Goal: Navigation & Orientation: Find specific page/section

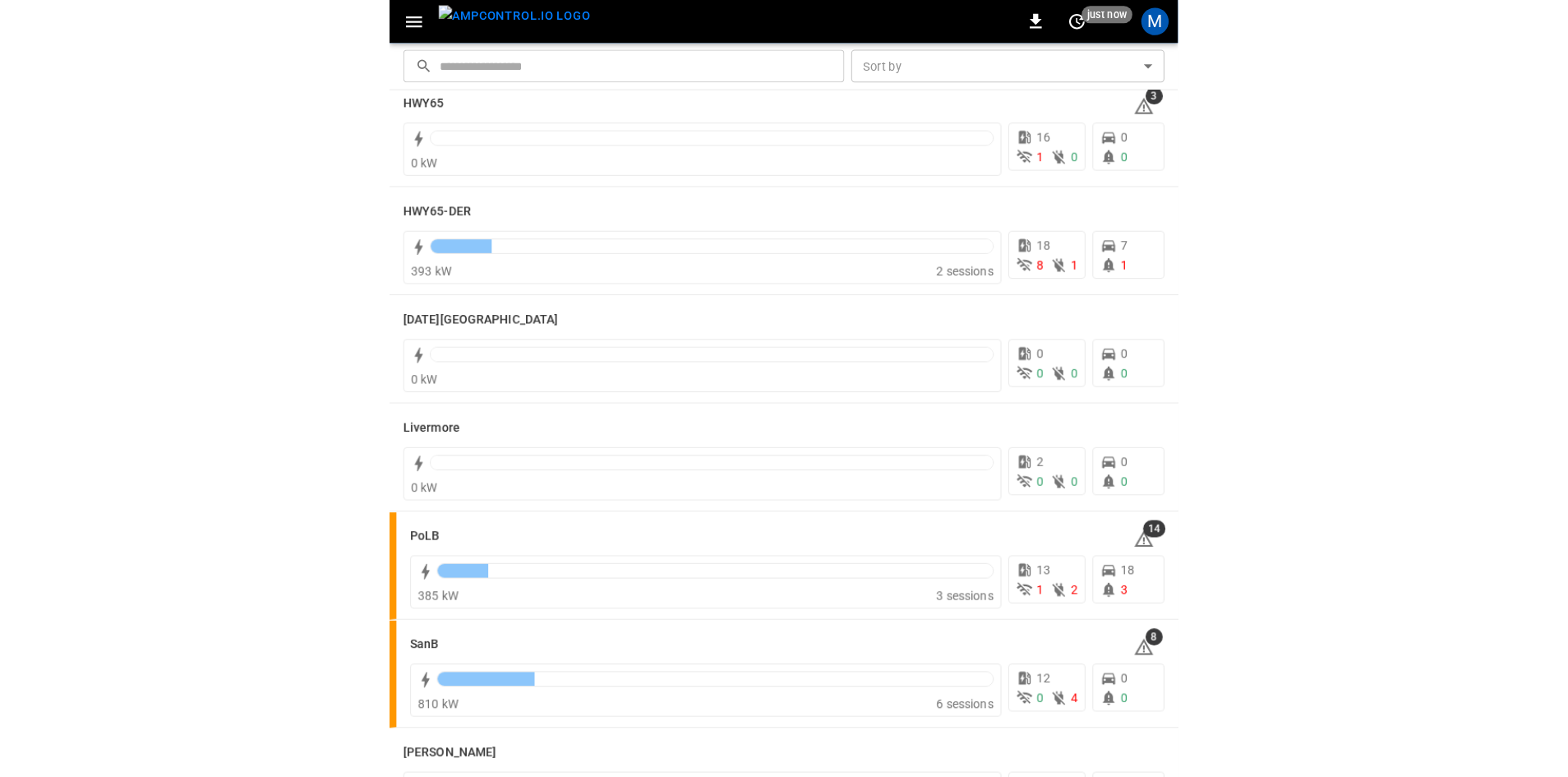
scroll to position [324, 0]
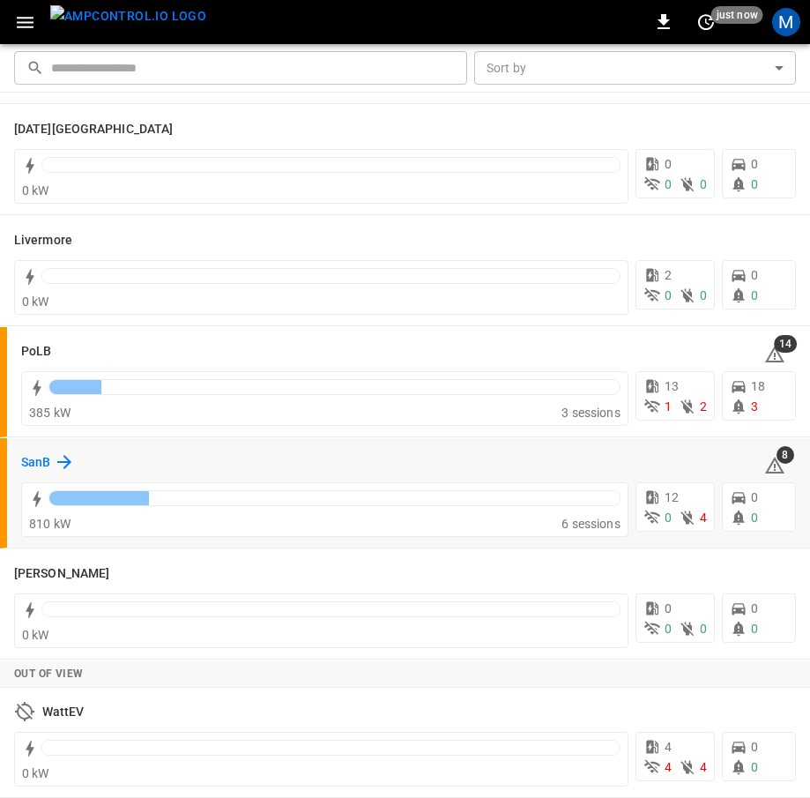
click at [37, 468] on h6 "SanB" at bounding box center [35, 462] width 29 height 19
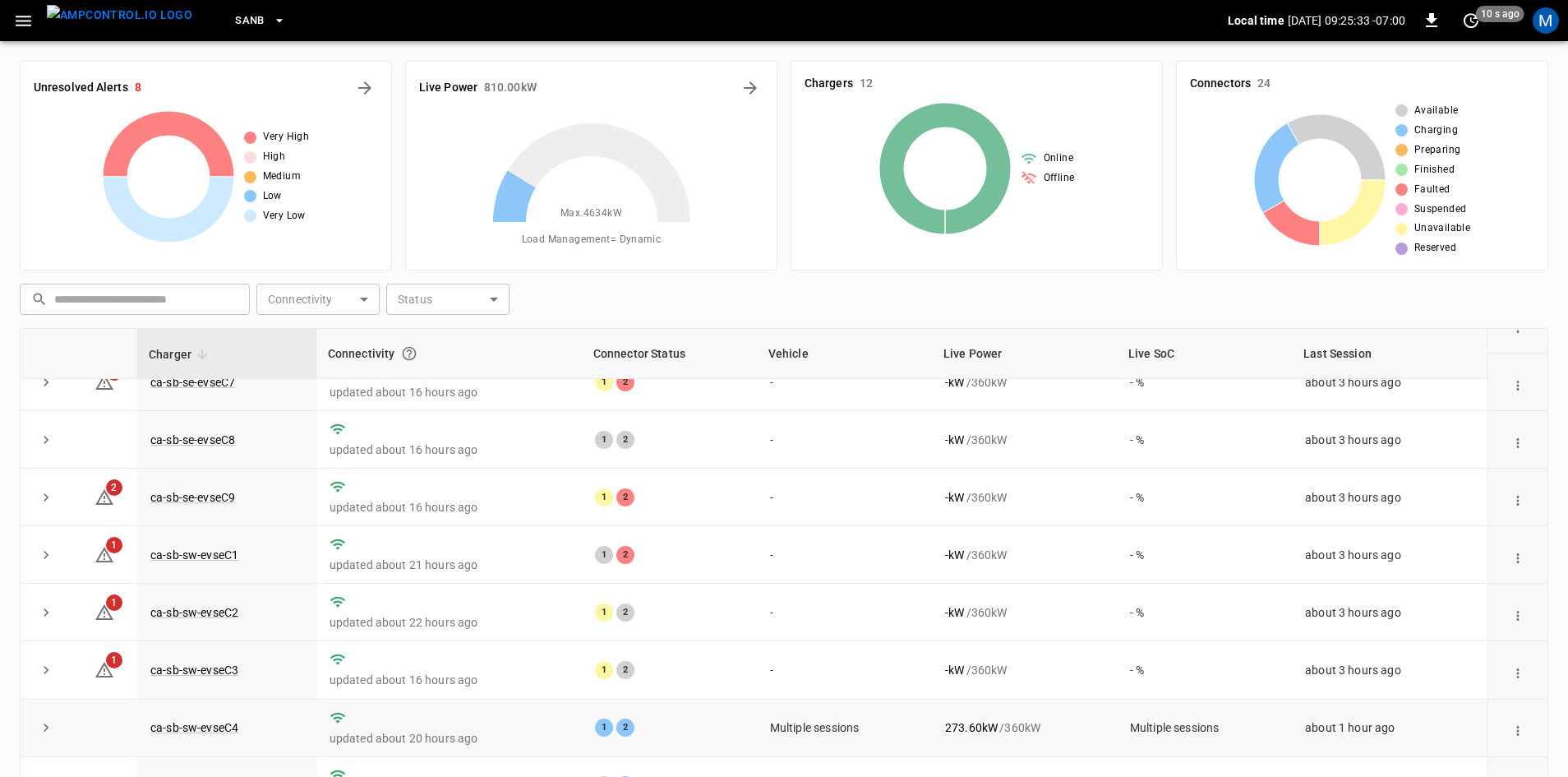
scroll to position [159, 0]
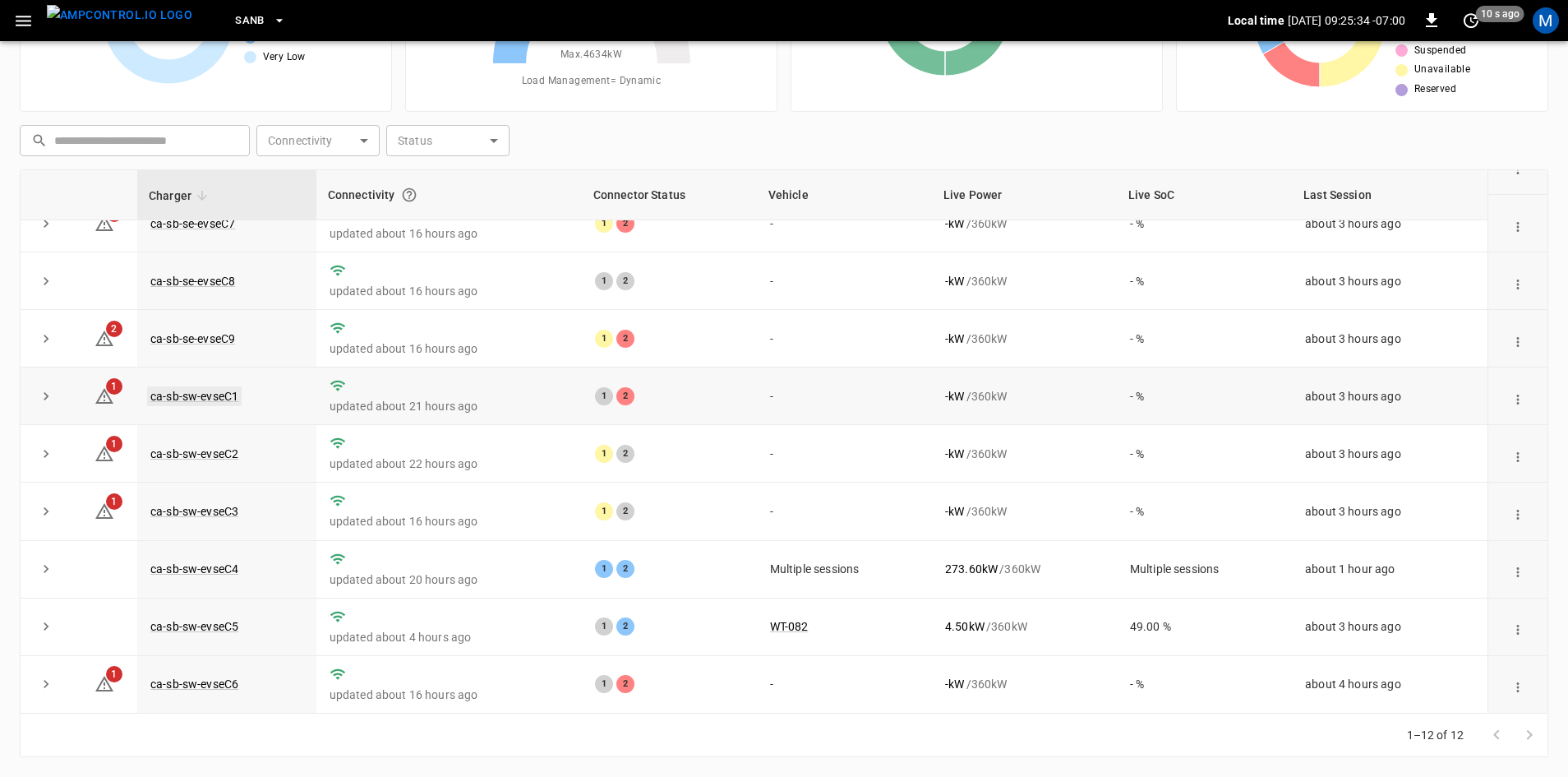
click at [226, 391] on link "ca-sb-sw-evseC1" at bounding box center [194, 395] width 94 height 20
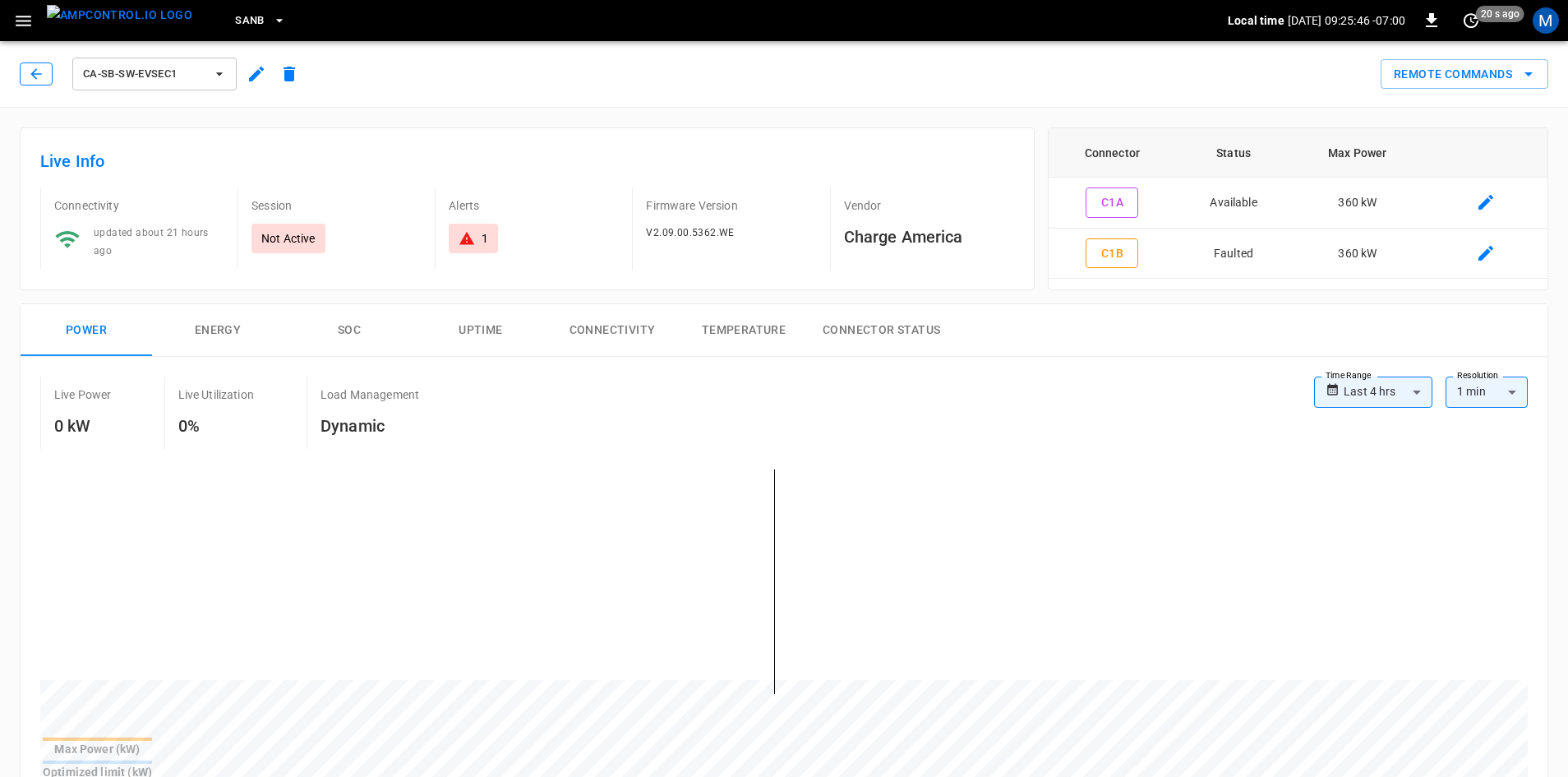
click at [24, 71] on button "button" at bounding box center [35, 74] width 33 height 23
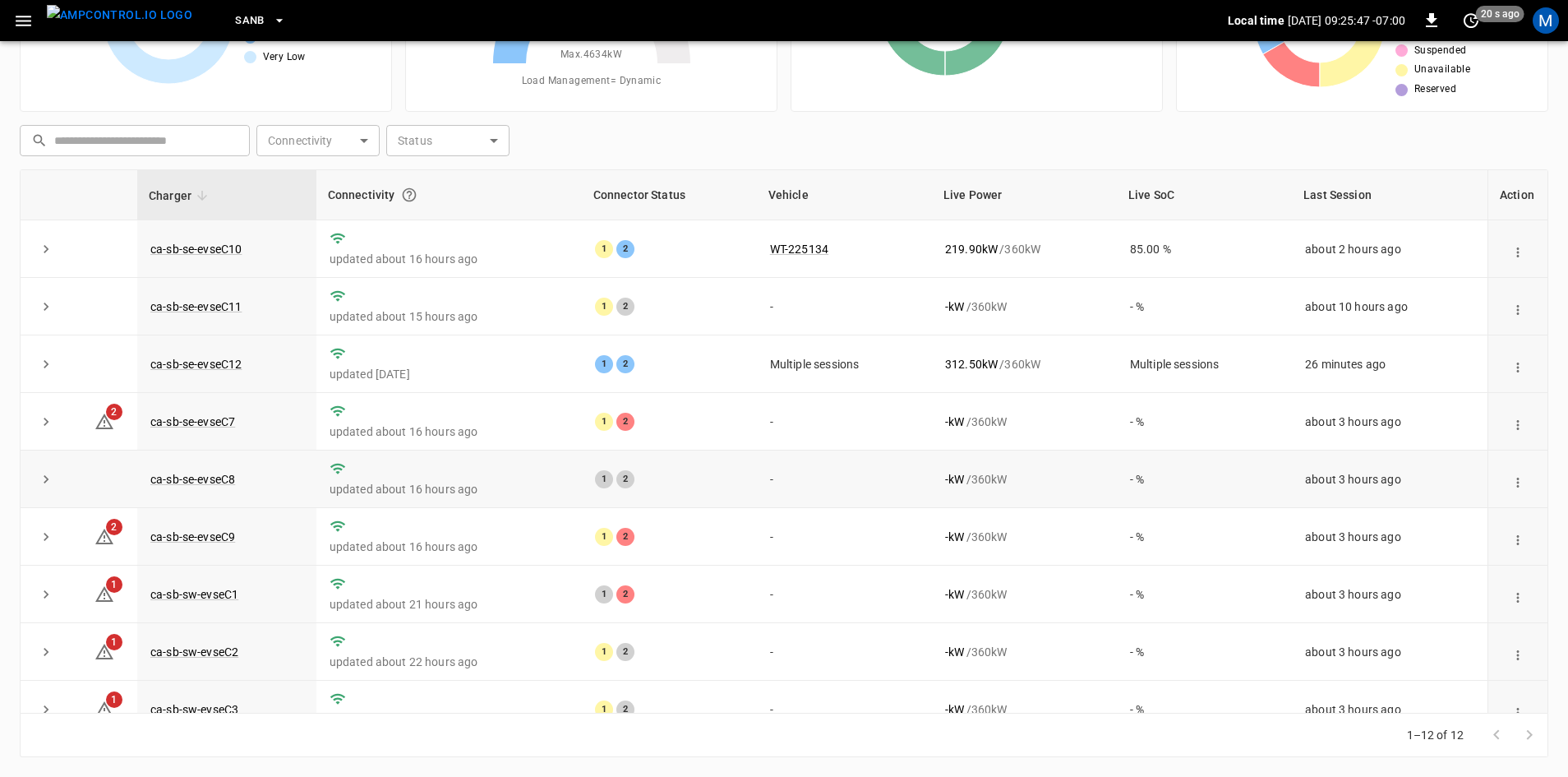
scroll to position [208, 0]
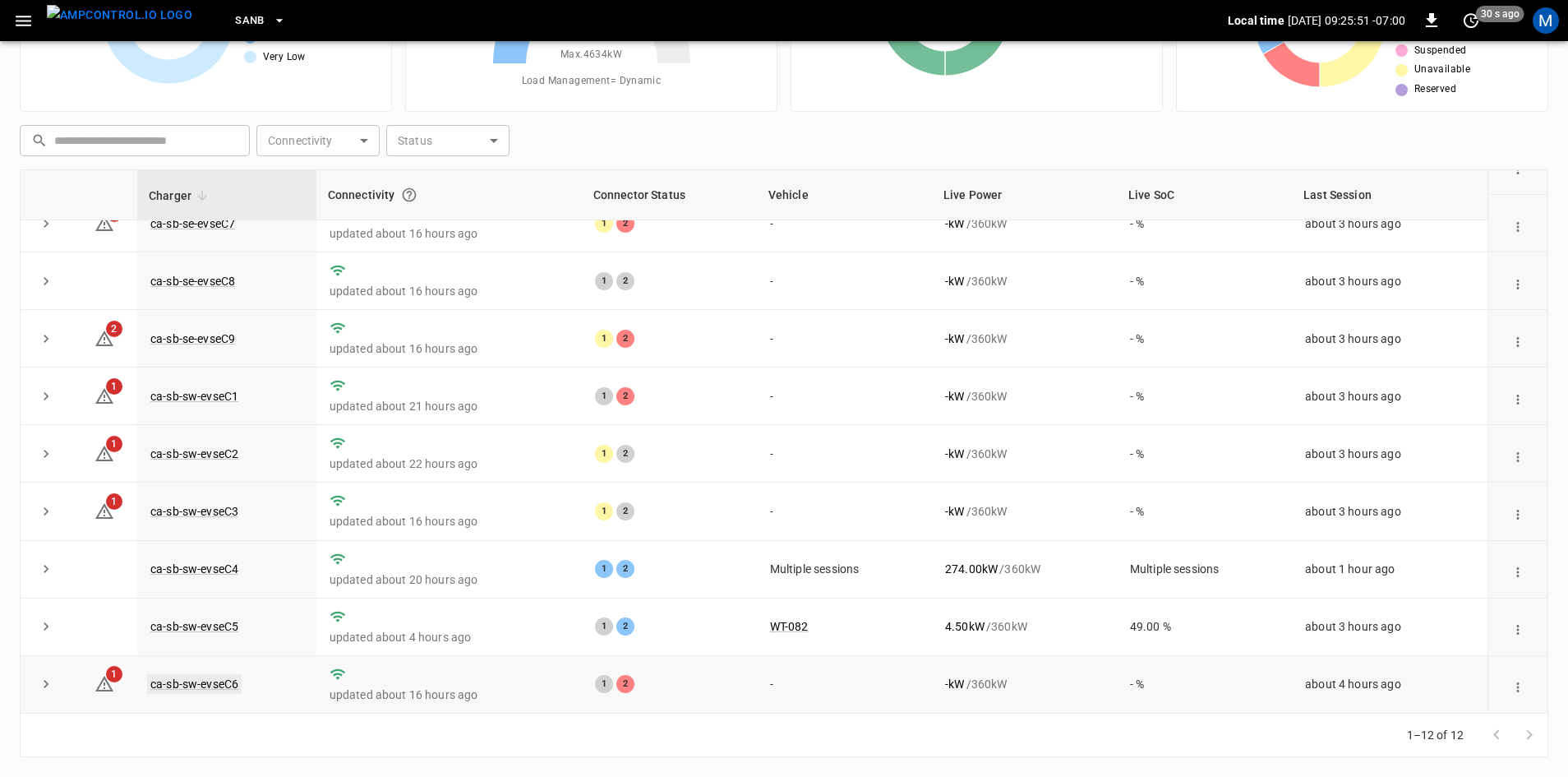
click at [232, 681] on link "ca-sb-sw-evseC6" at bounding box center [194, 684] width 94 height 20
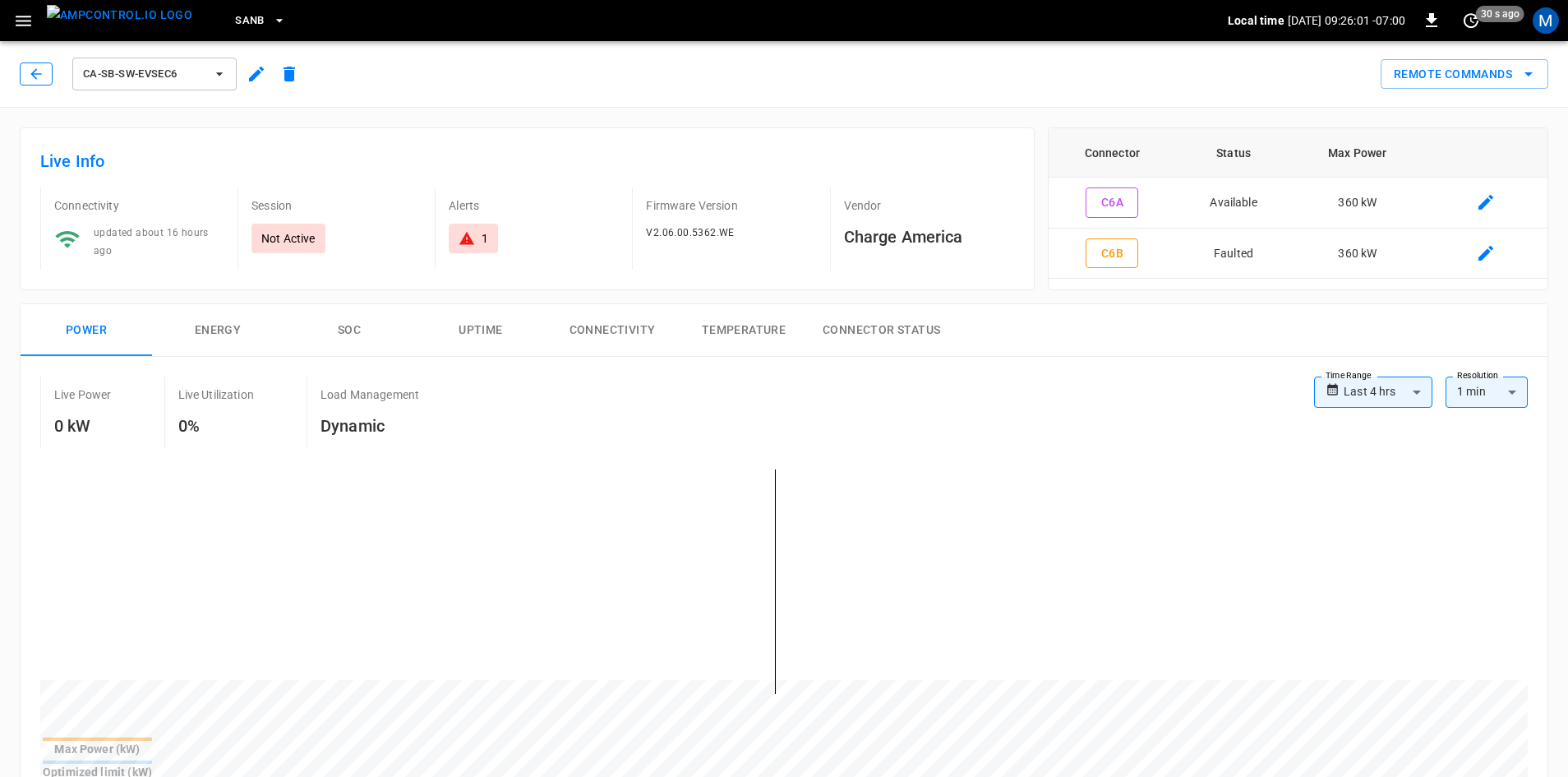
click at [42, 65] on icon "button" at bounding box center [36, 74] width 17 height 17
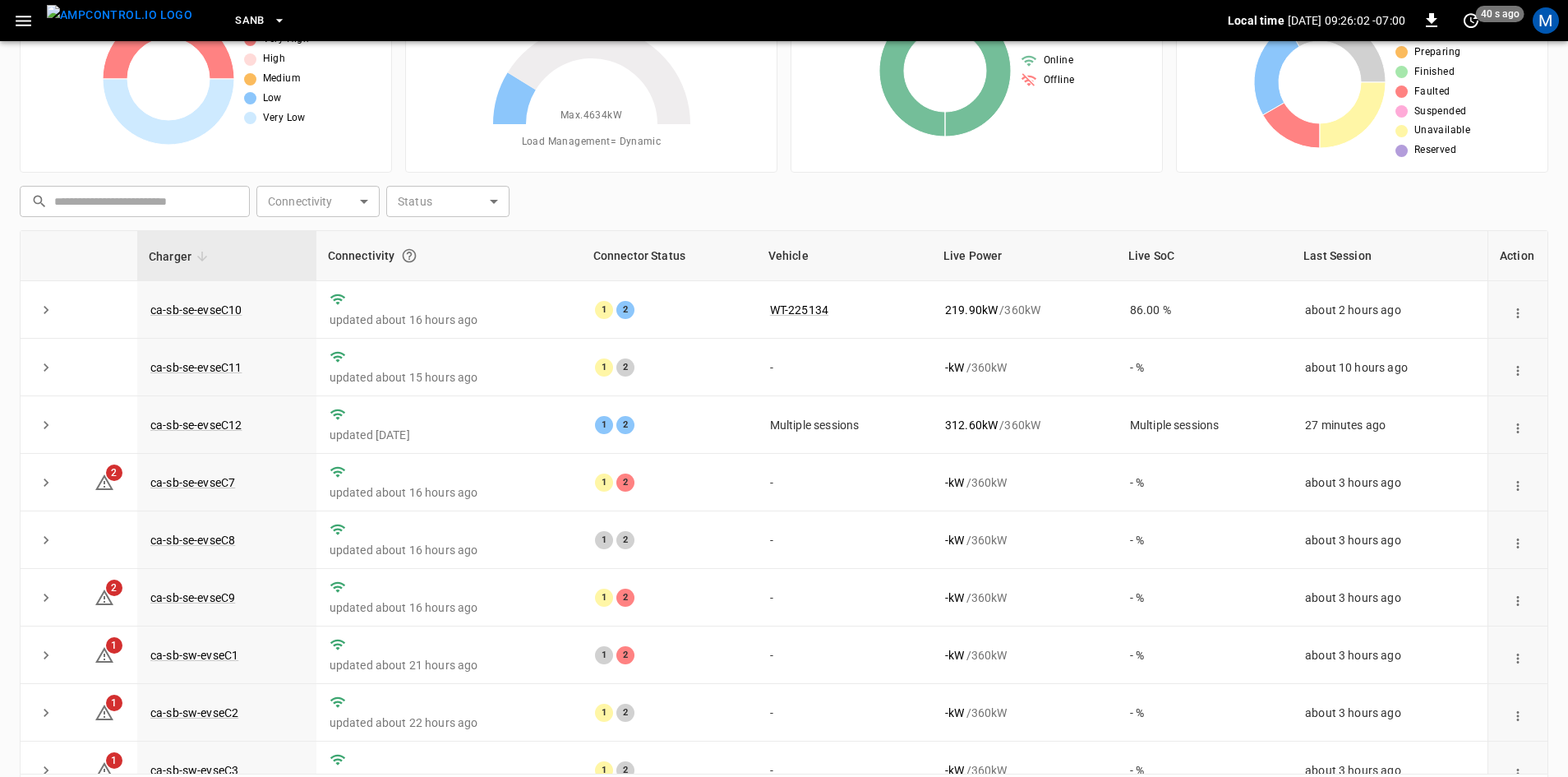
scroll to position [159, 0]
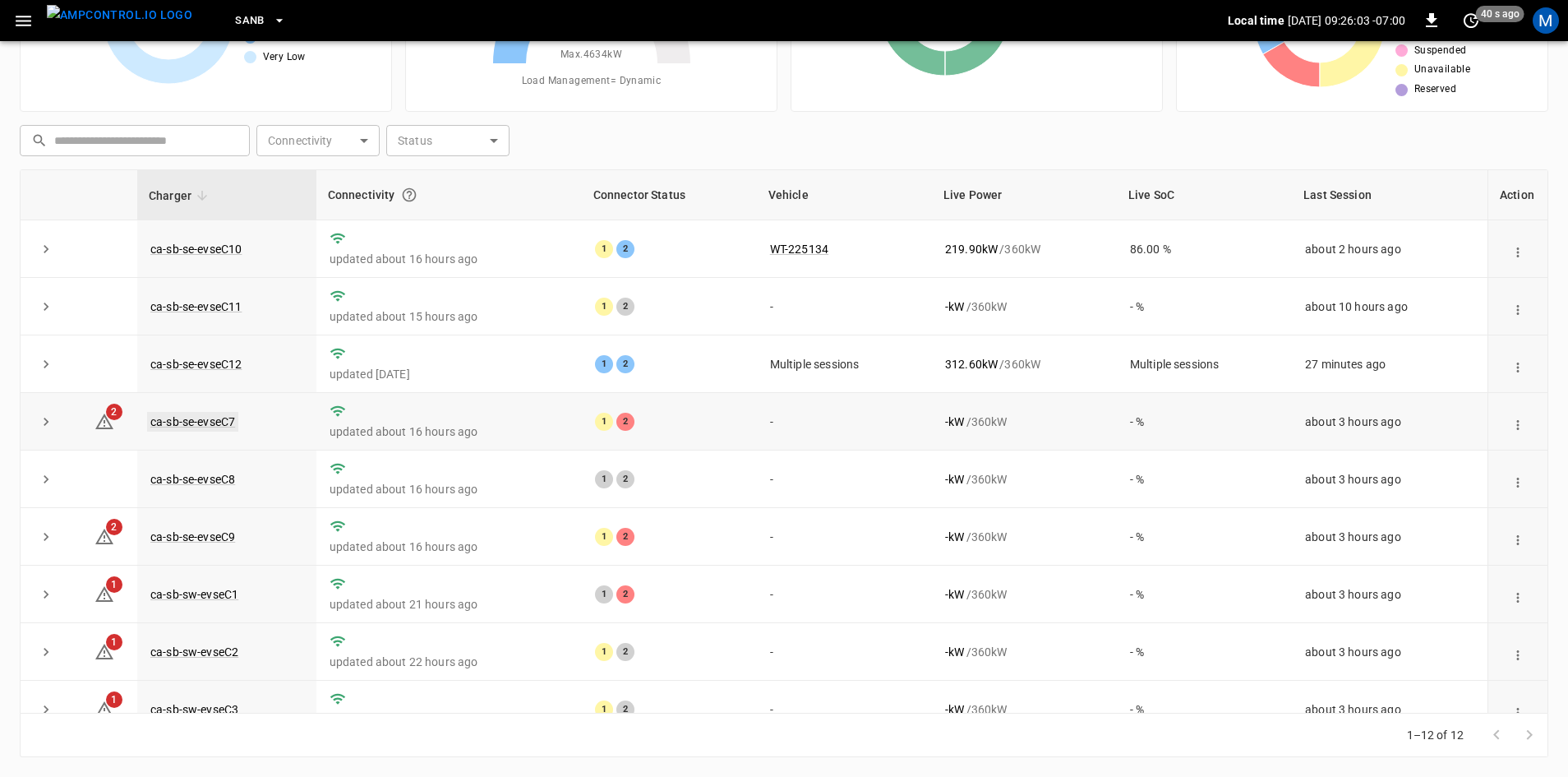
click at [224, 427] on link "ca-sb-se-evseC7" at bounding box center [193, 421] width 91 height 20
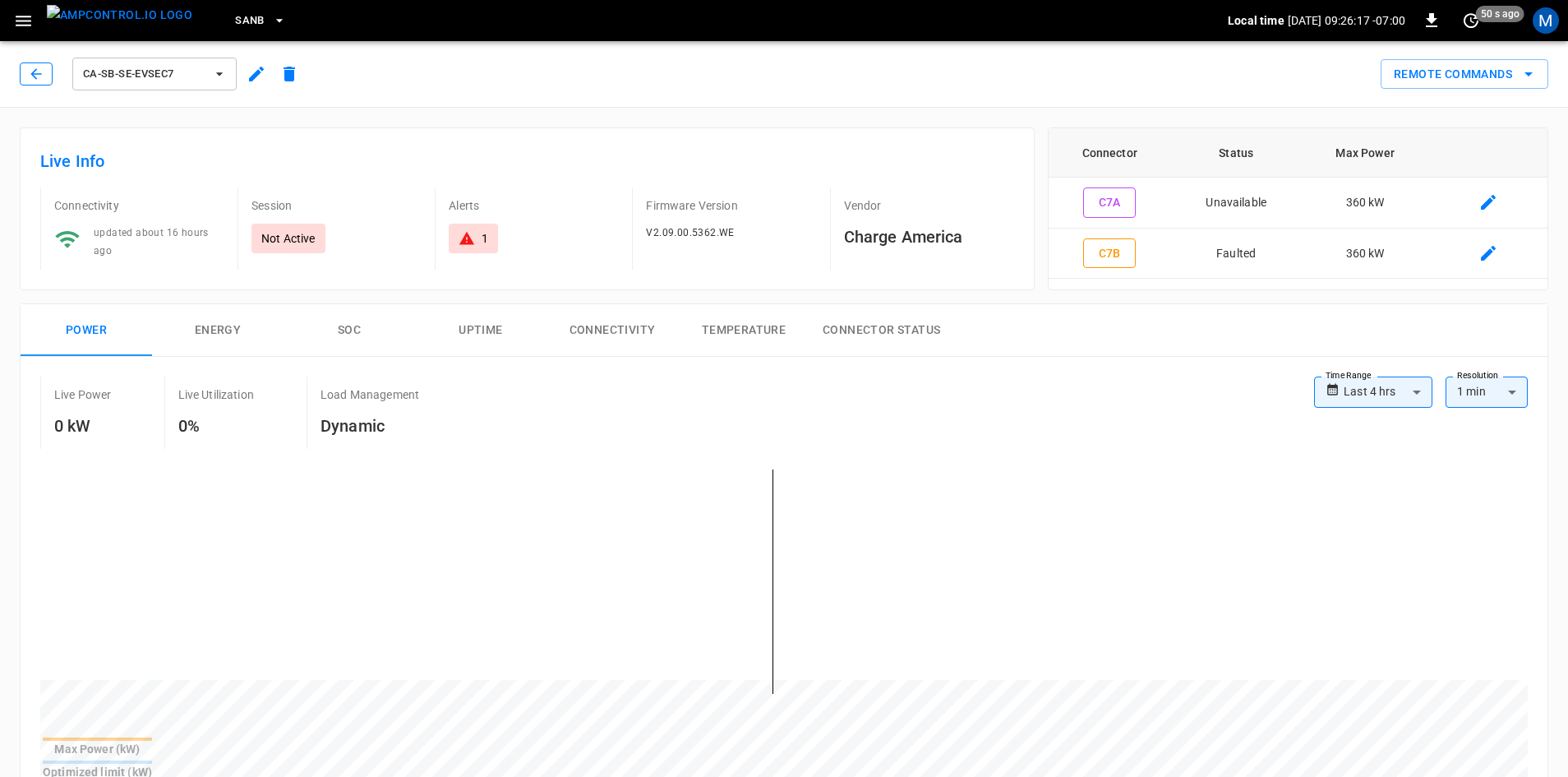
click at [32, 69] on icon "button" at bounding box center [36, 74] width 17 height 17
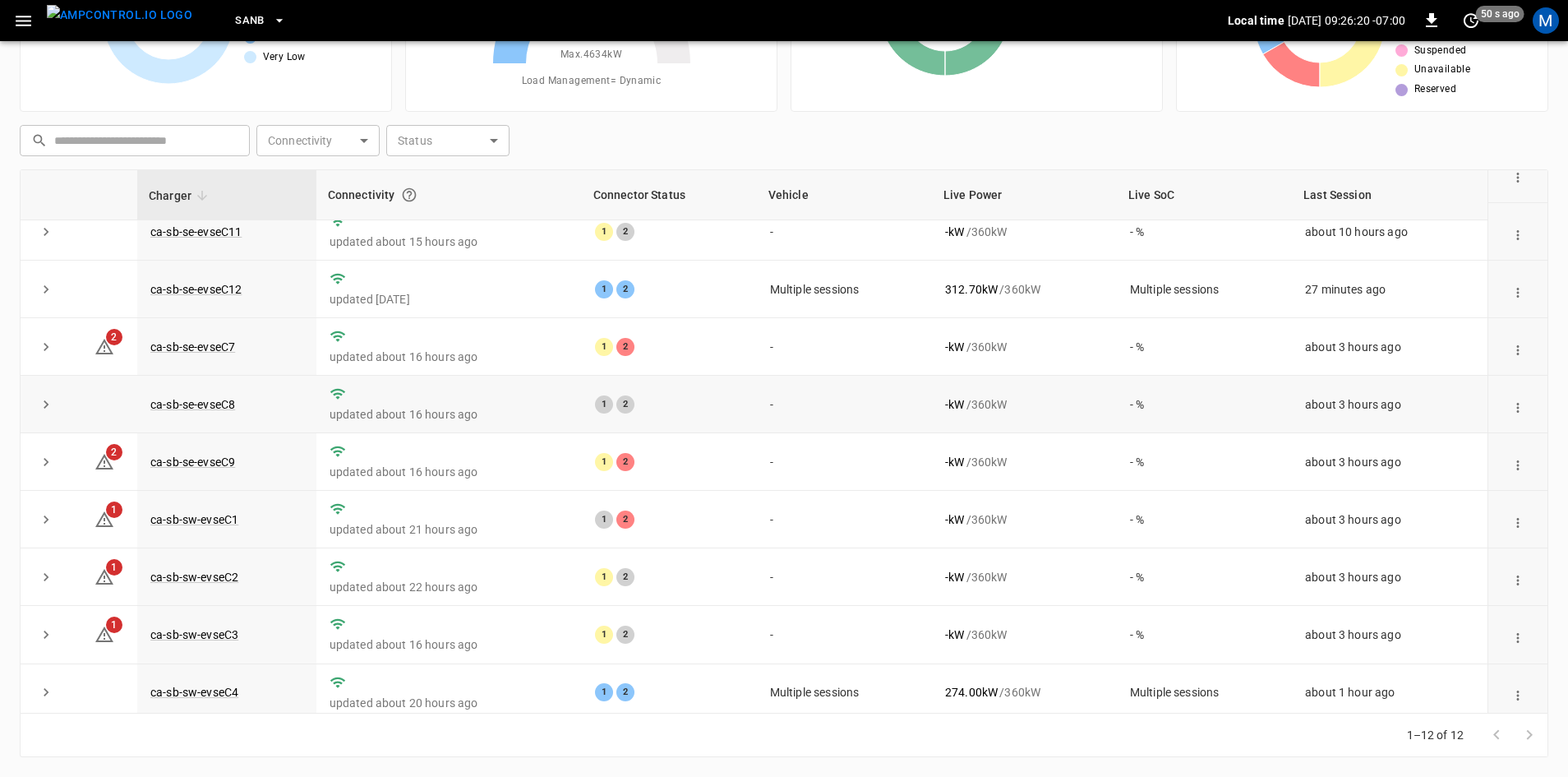
scroll to position [44, 0]
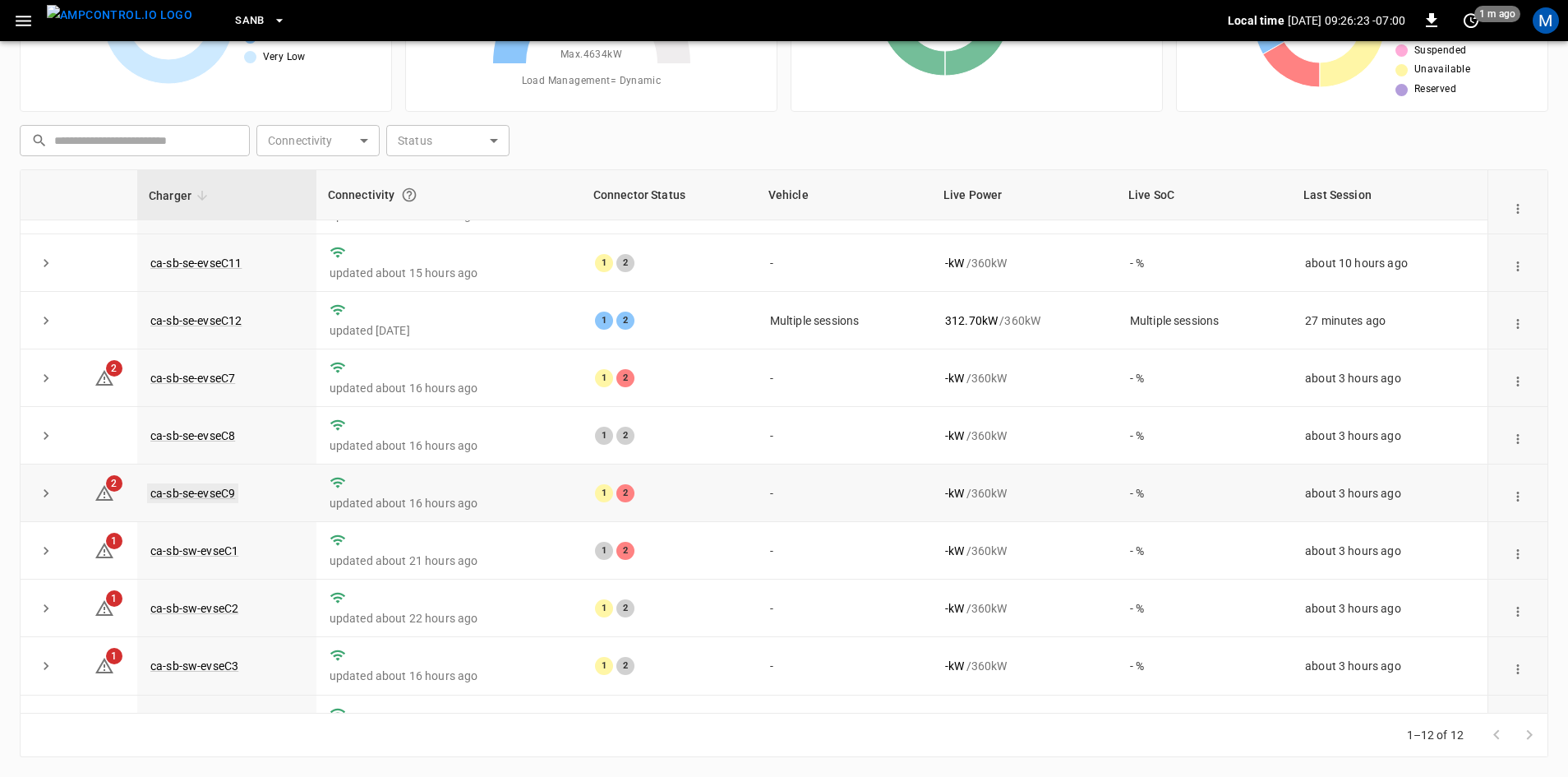
click at [211, 497] on link "ca-sb-se-evseC9" at bounding box center [193, 493] width 91 height 20
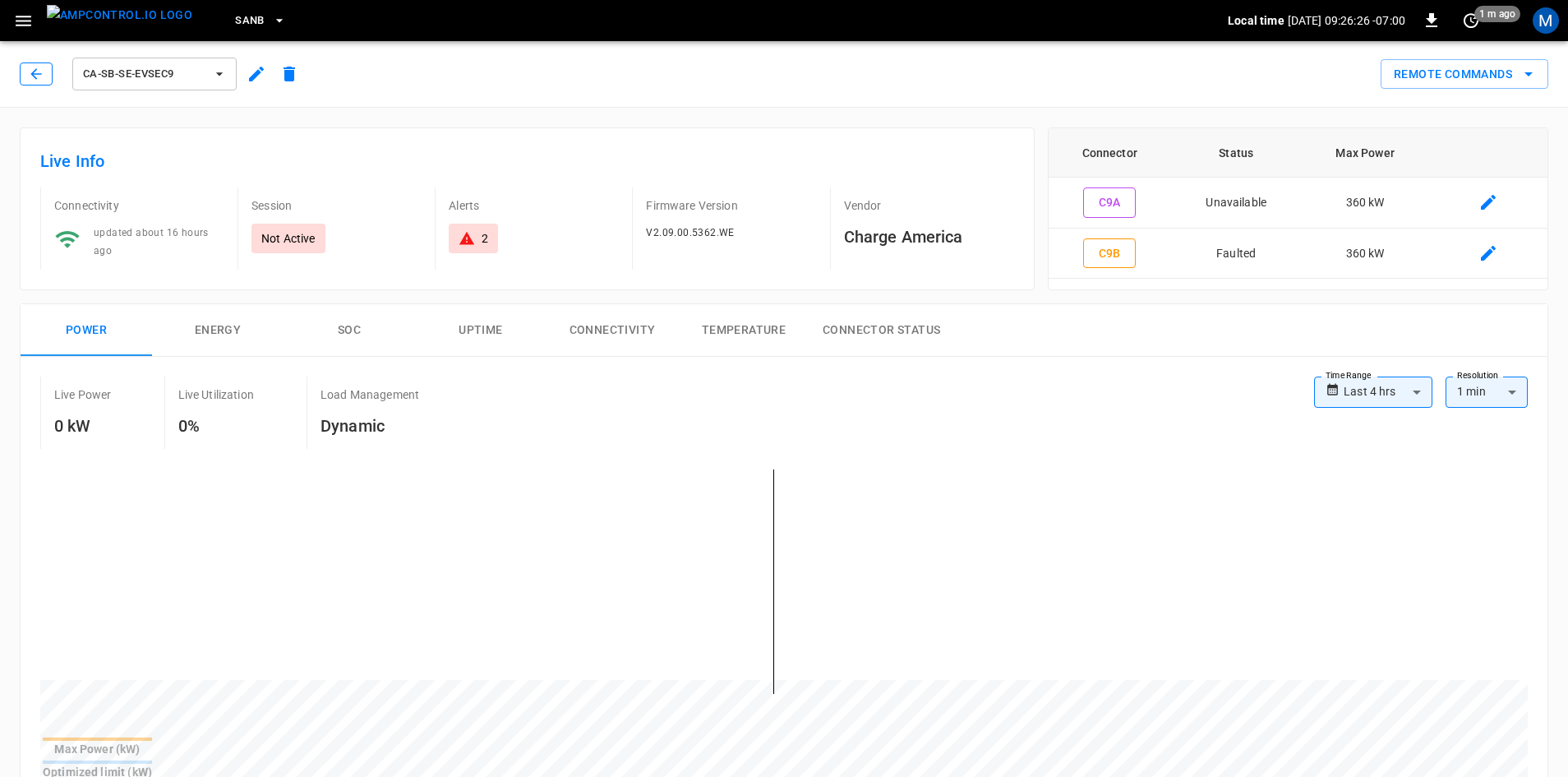
click at [35, 73] on icon "button" at bounding box center [36, 74] width 17 height 17
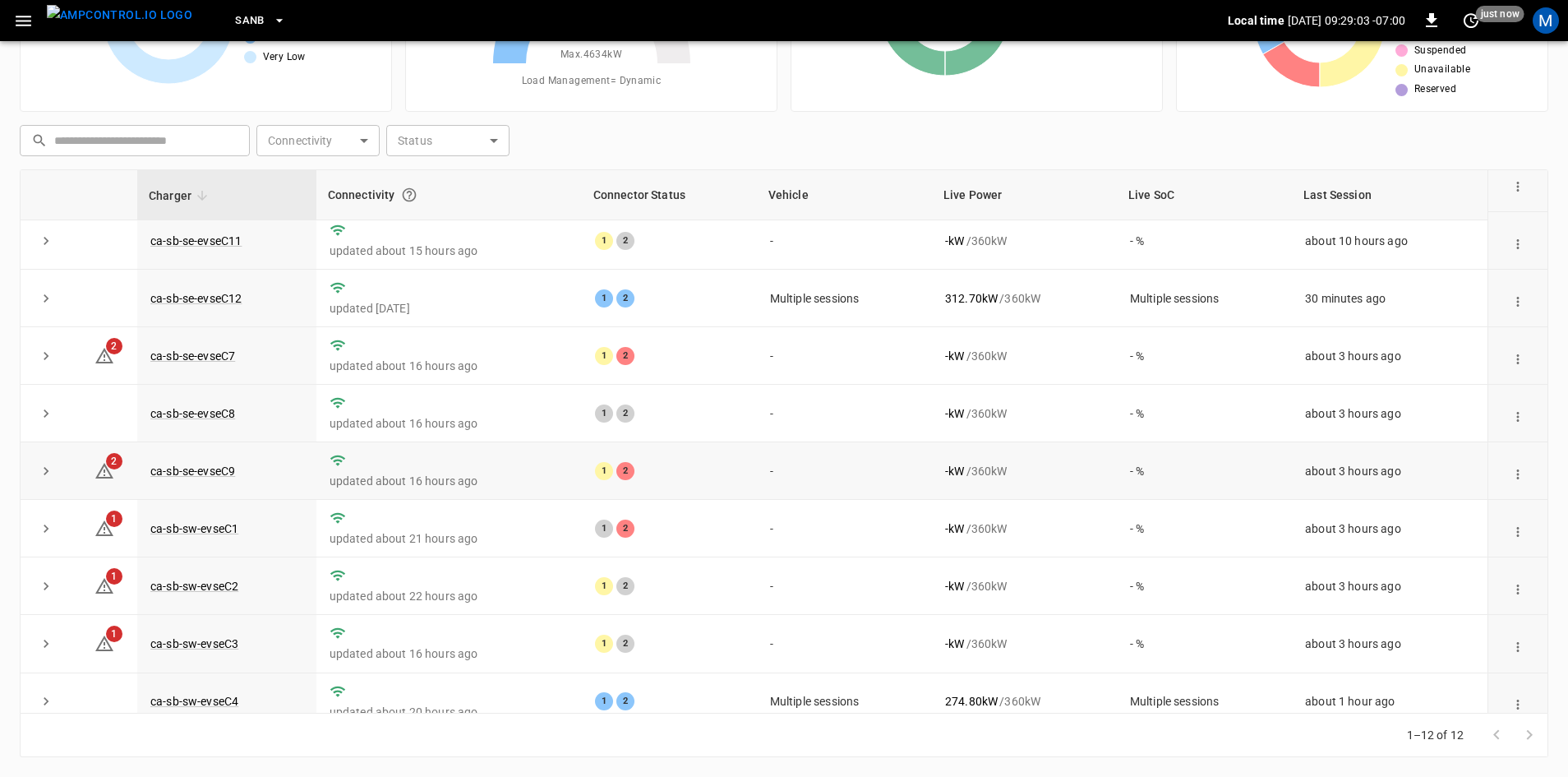
scroll to position [208, 0]
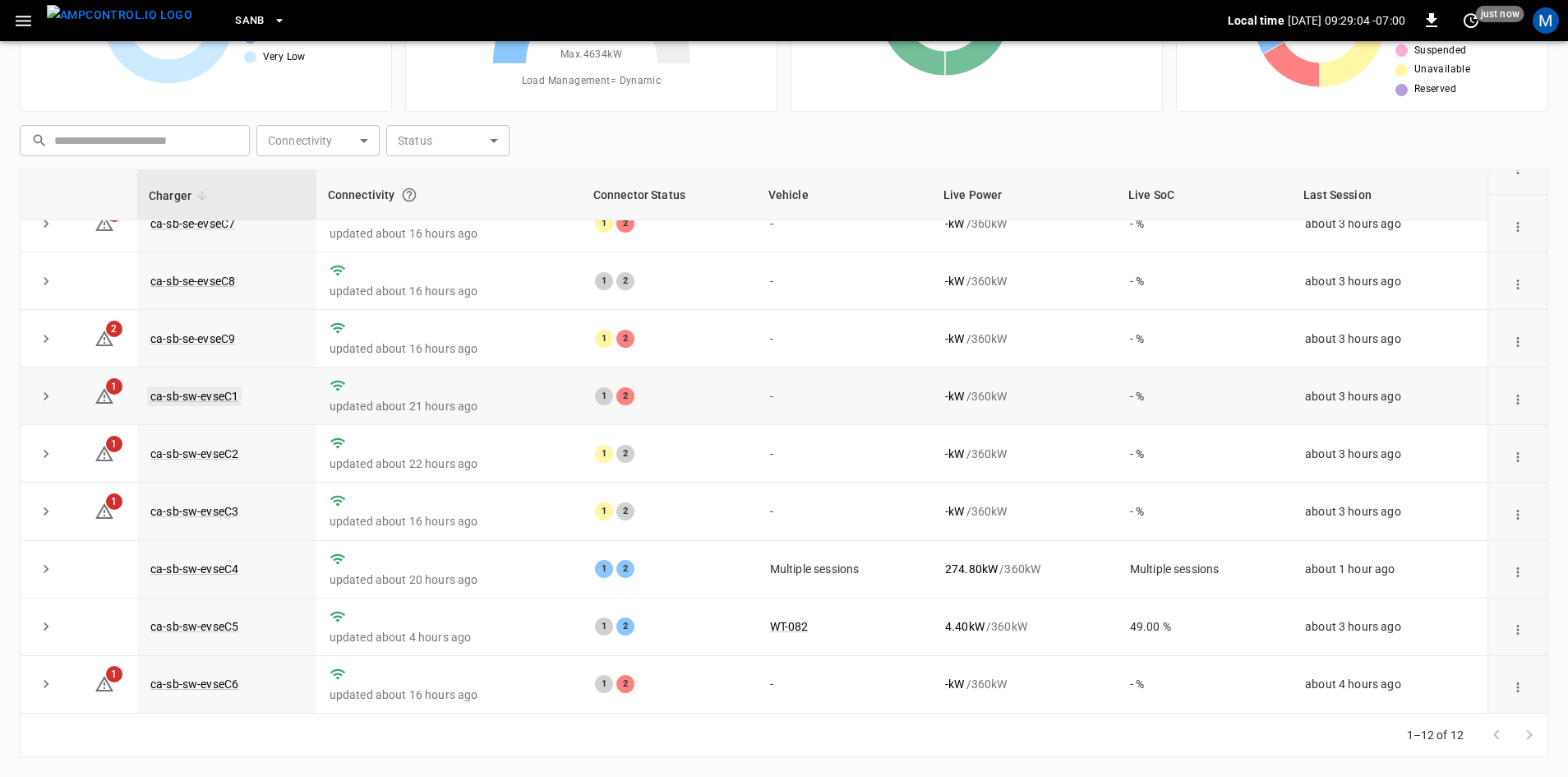
click at [188, 392] on link "ca-sb-sw-evseC1" at bounding box center [194, 395] width 94 height 20
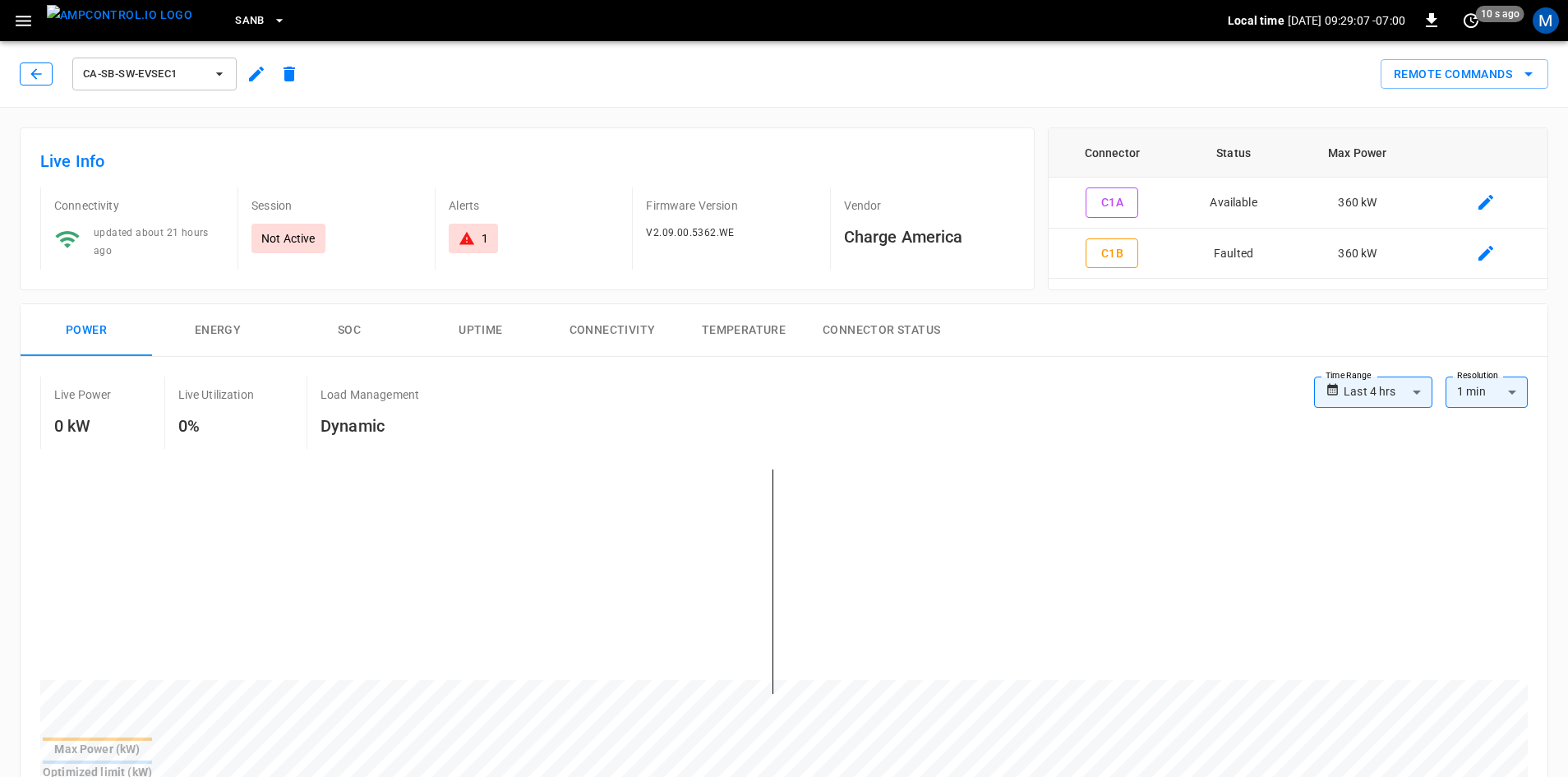
click at [52, 82] on button "button" at bounding box center [35, 74] width 33 height 23
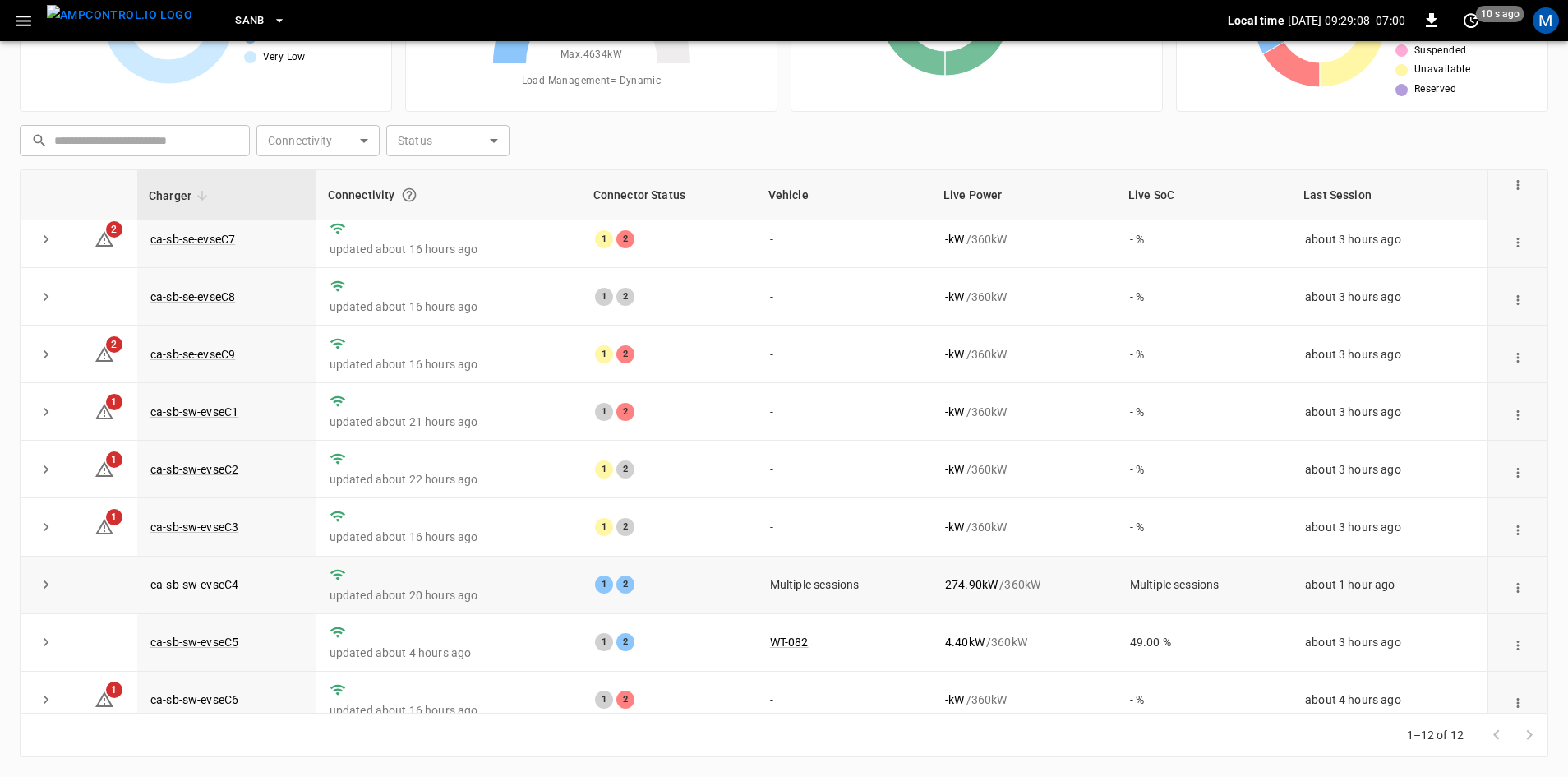
scroll to position [208, 0]
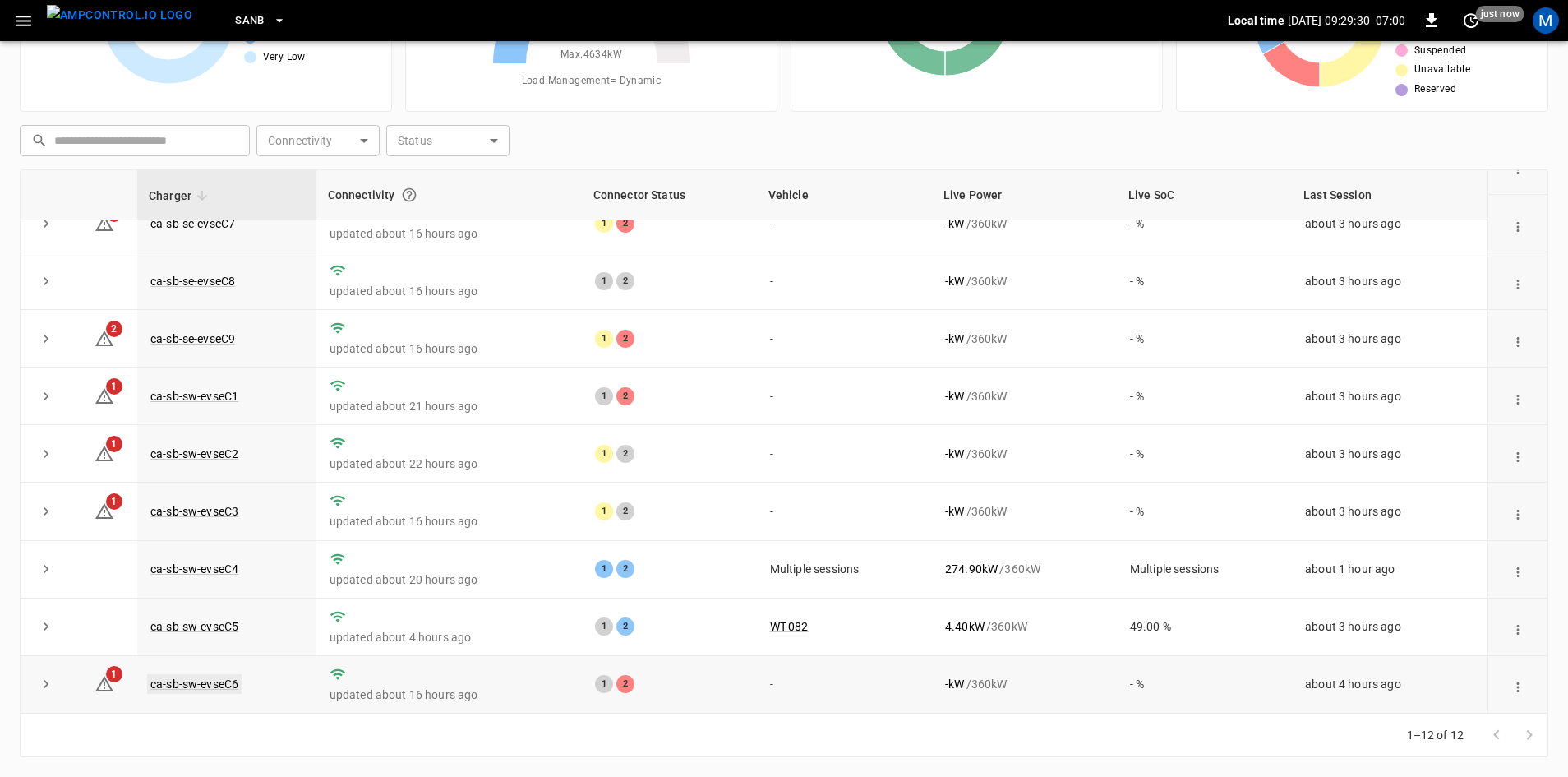
click at [197, 685] on link "ca-sb-sw-evseC6" at bounding box center [194, 684] width 94 height 20
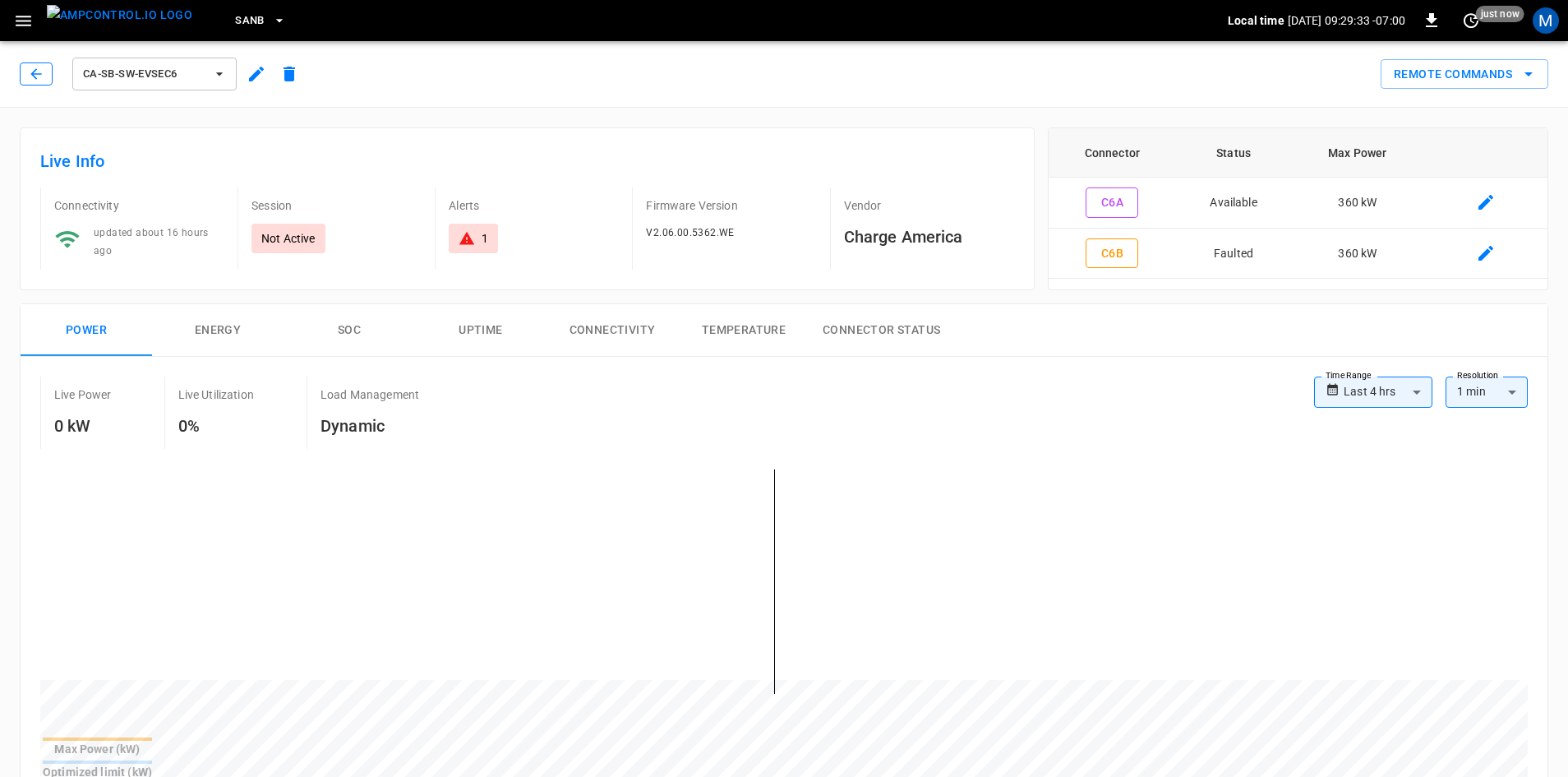
drag, startPoint x: 10, startPoint y: 65, endPoint x: 28, endPoint y: 74, distance: 20.1
click at [10, 65] on div "ca-sb-sw-evseC6 Remote Commands" at bounding box center [781, 71] width 1575 height 73
click at [30, 75] on icon "button" at bounding box center [36, 74] width 17 height 17
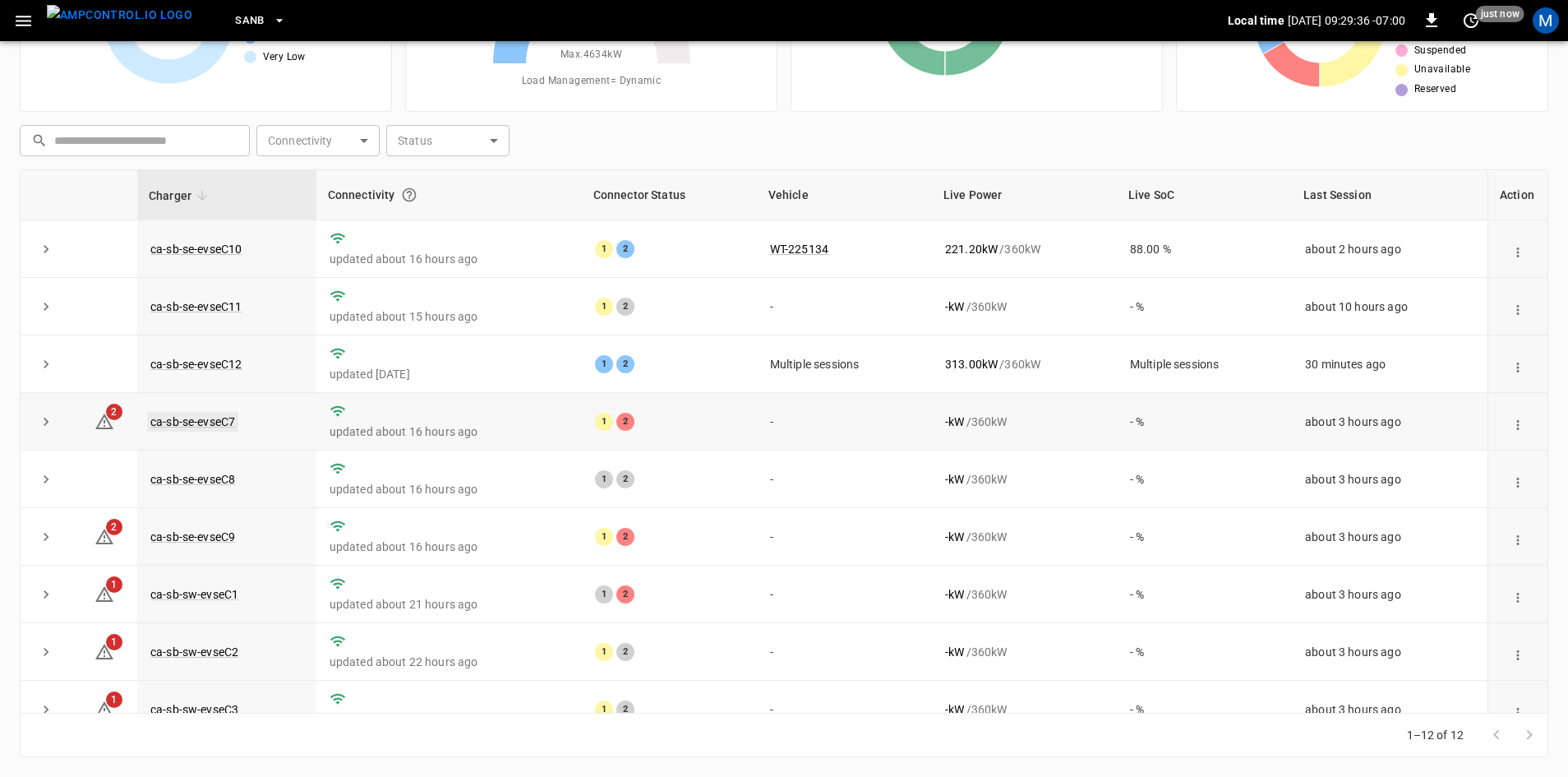
click at [221, 415] on link "ca-sb-se-evseC7" at bounding box center [193, 421] width 91 height 20
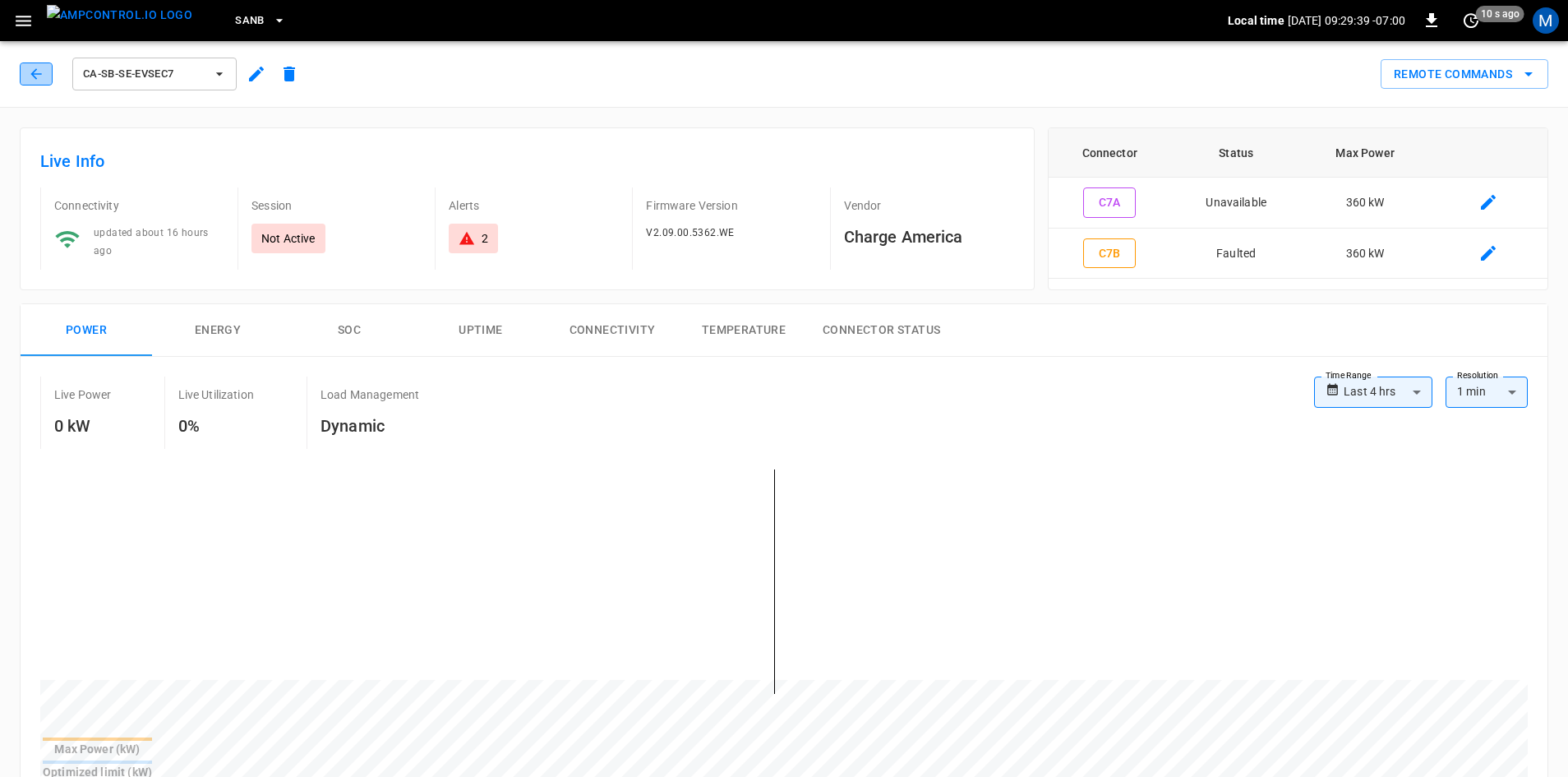
click at [38, 73] on icon "button" at bounding box center [36, 74] width 17 height 17
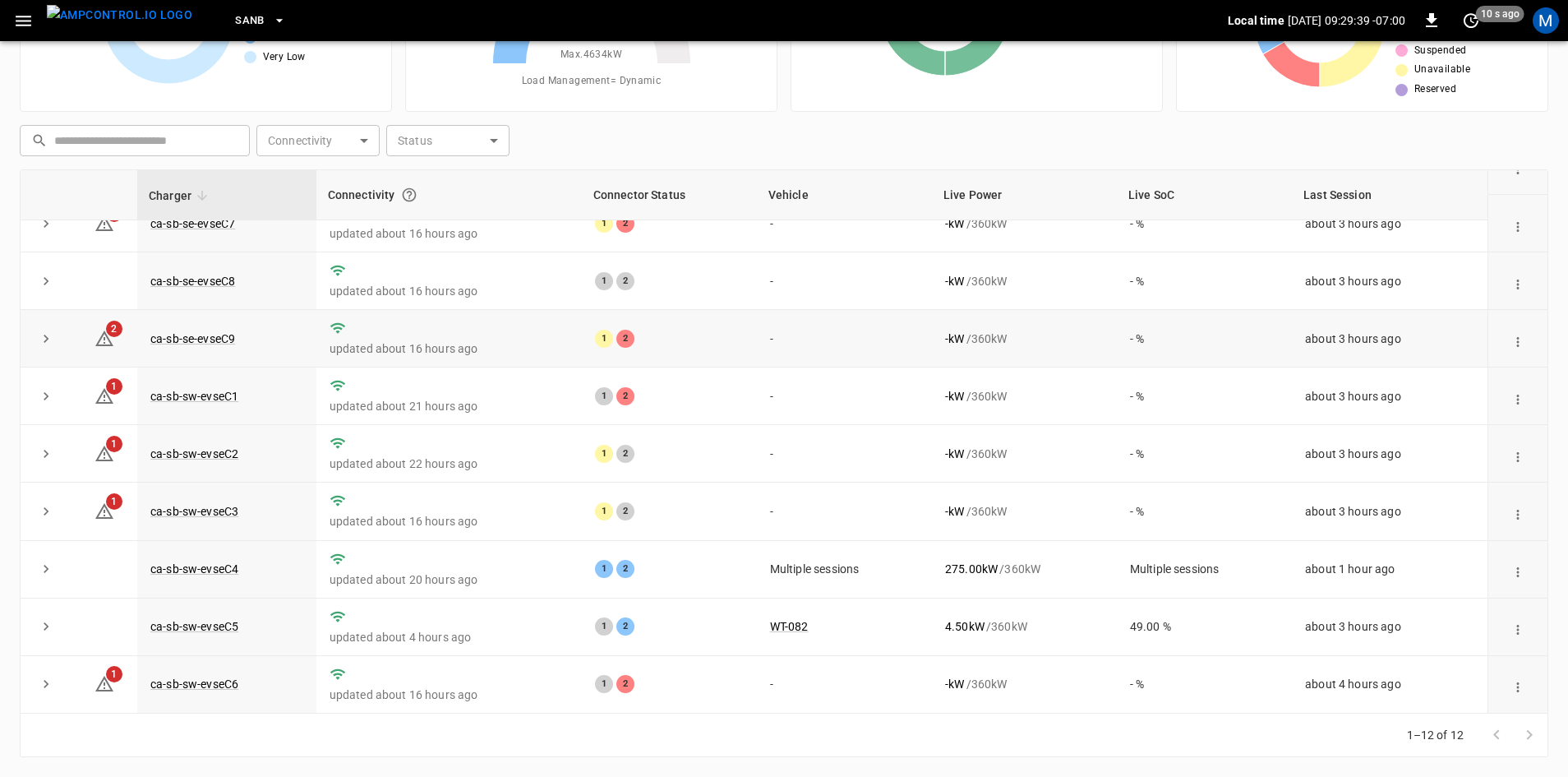
scroll to position [208, 0]
click at [231, 333] on link "ca-sb-se-evseC9" at bounding box center [193, 338] width 91 height 20
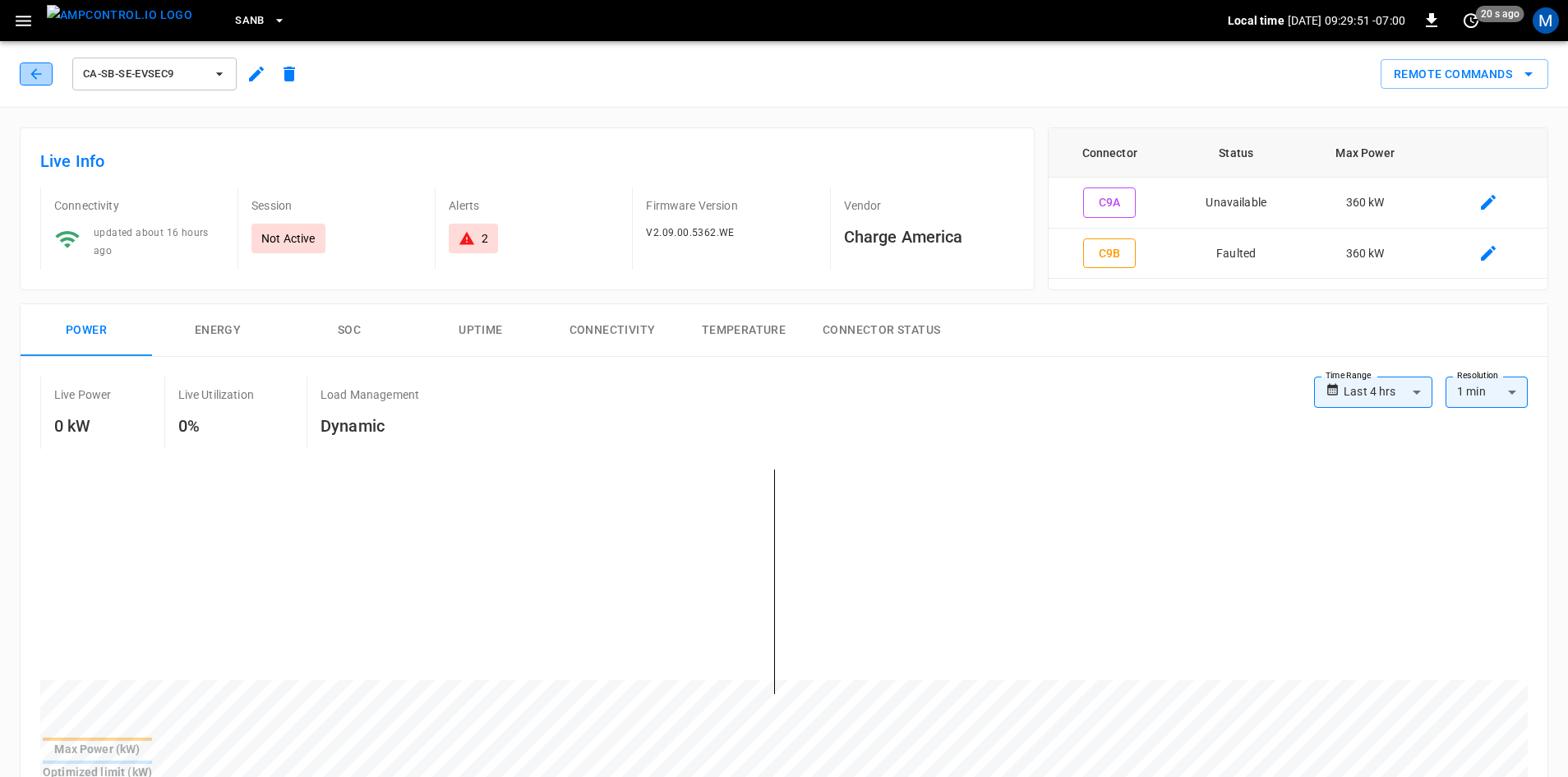
click at [34, 73] on icon "button" at bounding box center [36, 74] width 17 height 17
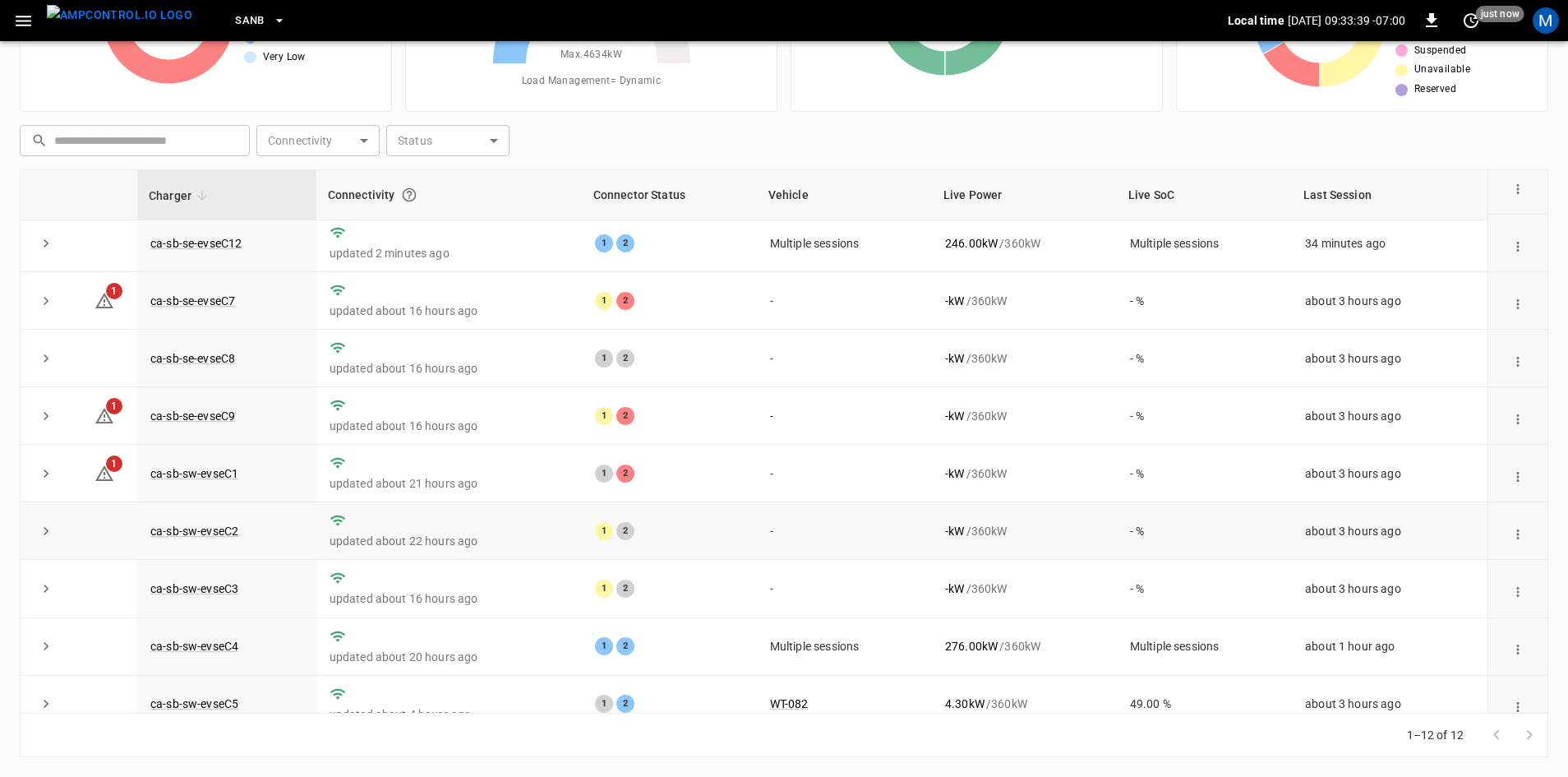
scroll to position [208, 0]
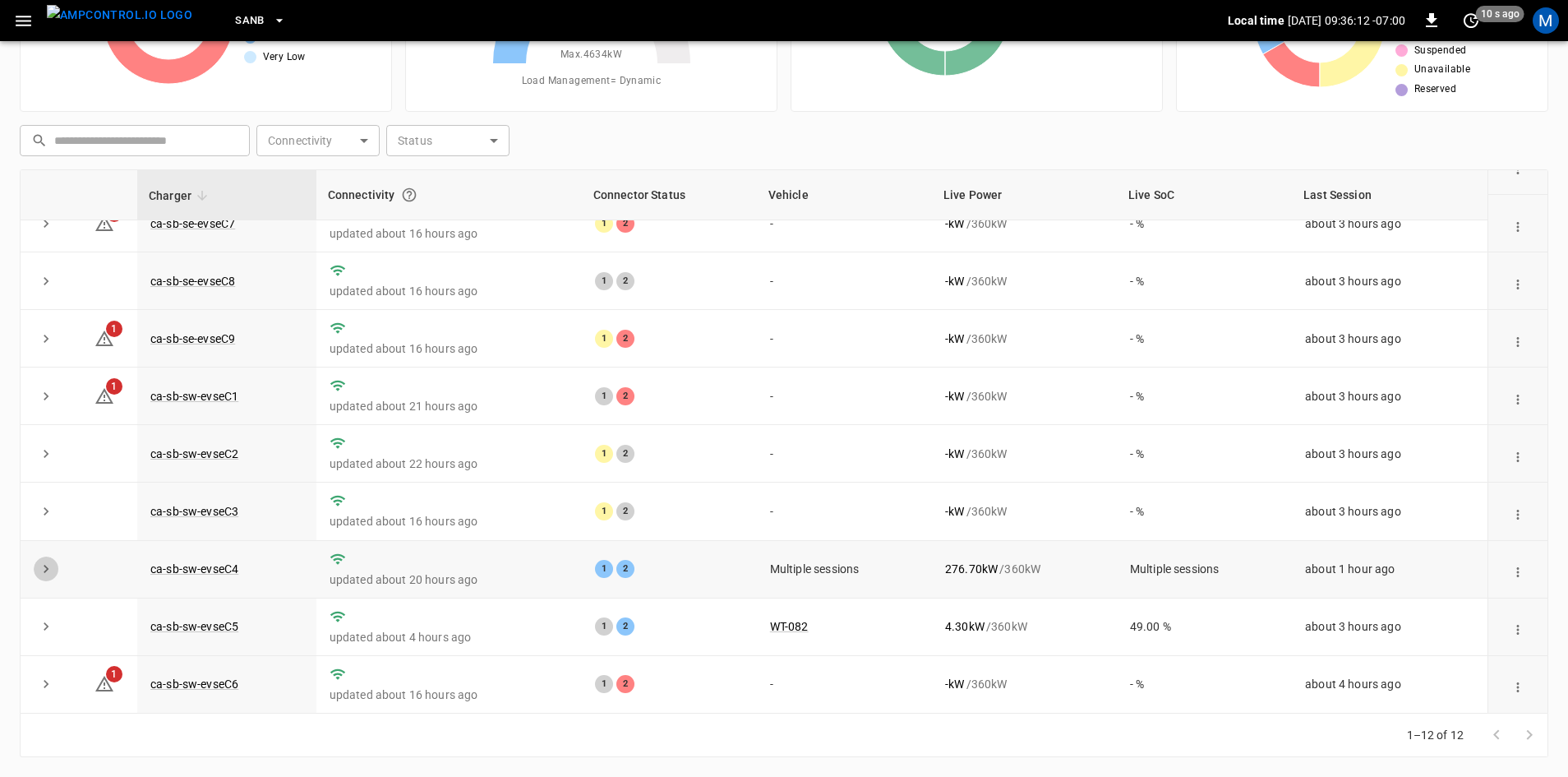
click at [48, 569] on icon "expand row" at bounding box center [47, 569] width 17 height 17
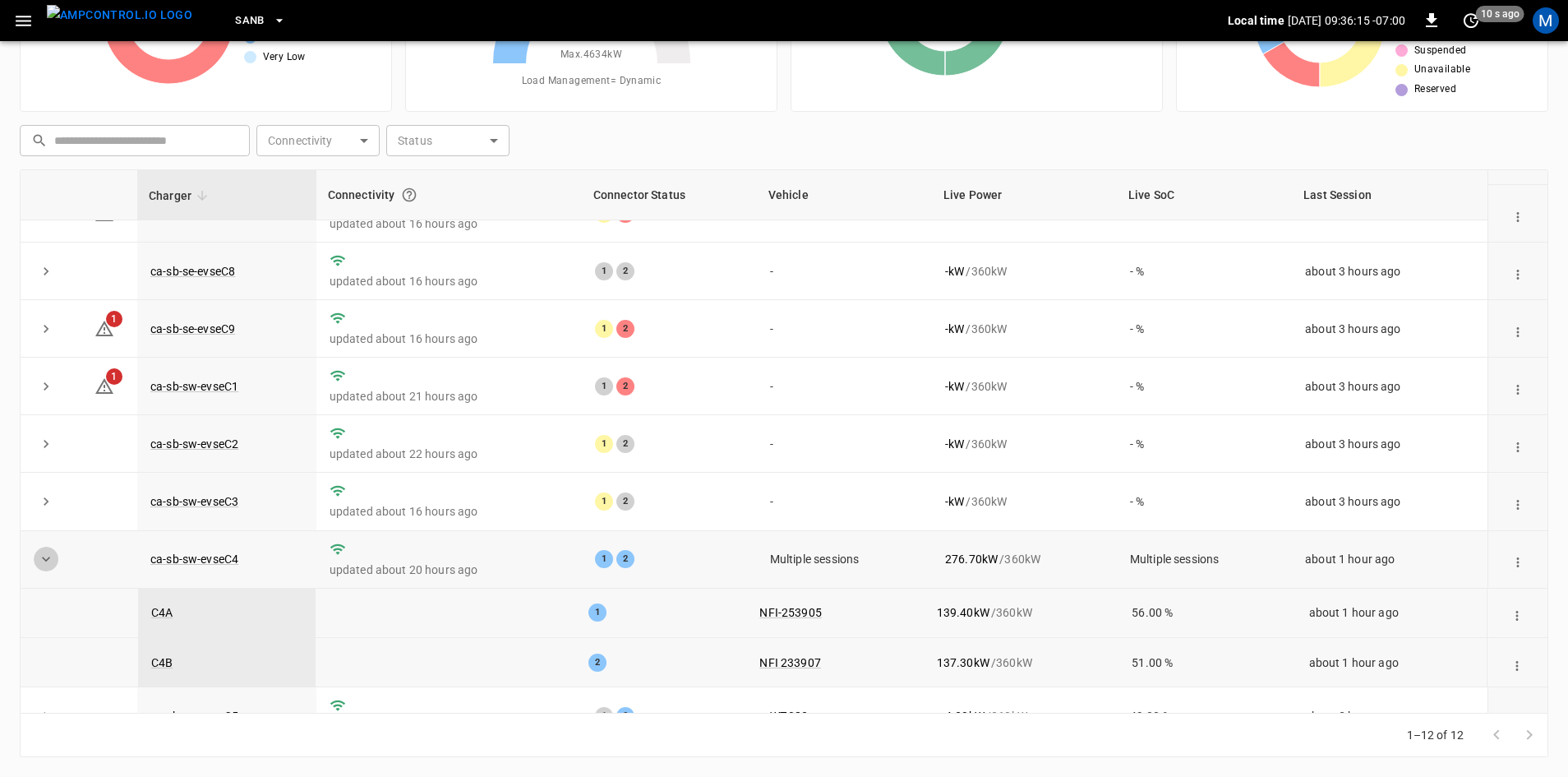
click at [51, 567] on icon "expand row" at bounding box center [47, 559] width 17 height 17
